Goal: Task Accomplishment & Management: Use online tool/utility

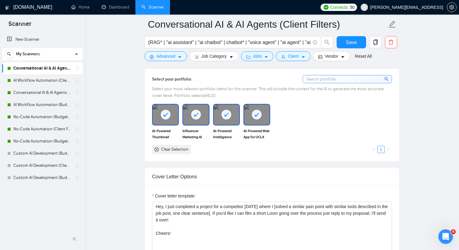
scroll to position [556, 0]
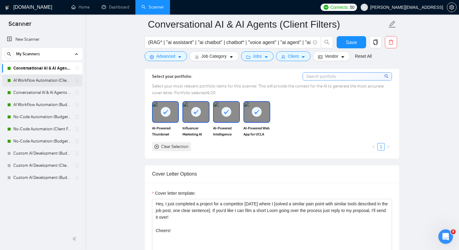
click at [56, 76] on link "AI Workflow Automation (Client Filters)" at bounding box center [42, 80] width 58 height 12
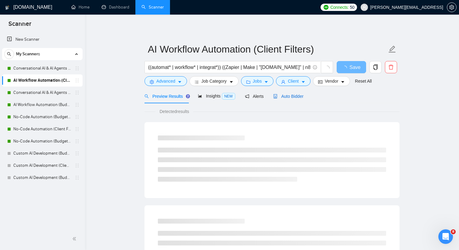
click at [290, 97] on span "Auto Bidder" at bounding box center [288, 96] width 30 height 5
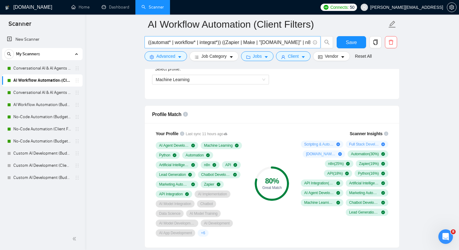
scroll to position [358, 0]
